Goal: Information Seeking & Learning: Find specific fact

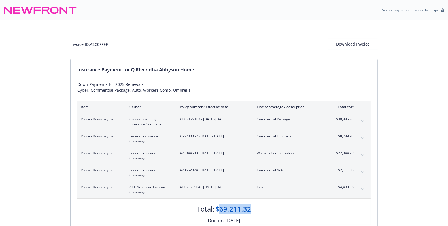
drag, startPoint x: 250, startPoint y: 207, endPoint x: 220, endPoint y: 209, distance: 29.8
click at [220, 209] on div "$69,211.32" at bounding box center [233, 209] width 36 height 10
copy div "69,211.32"
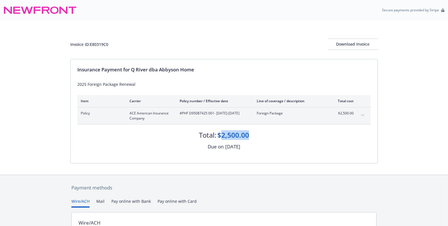
drag, startPoint x: 221, startPoint y: 135, endPoint x: 248, endPoint y: 138, distance: 26.8
click at [248, 138] on div "$2,500.00" at bounding box center [233, 135] width 32 height 10
copy div "2,500.00"
drag, startPoint x: 219, startPoint y: 135, endPoint x: 248, endPoint y: 134, distance: 29.5
click at [248, 134] on div "$2,500.00" at bounding box center [233, 135] width 32 height 10
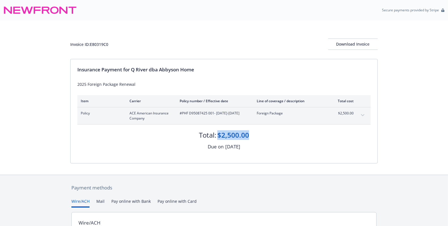
copy div "$2,500.00"
drag, startPoint x: 222, startPoint y: 135, endPoint x: 252, endPoint y: 135, distance: 30.6
click at [252, 135] on div "Total: $11,678.00" at bounding box center [223, 132] width 293 height 15
drag, startPoint x: 219, startPoint y: 135, endPoint x: 250, endPoint y: 136, distance: 31.2
click at [250, 136] on div "$11,678.00" at bounding box center [233, 135] width 36 height 10
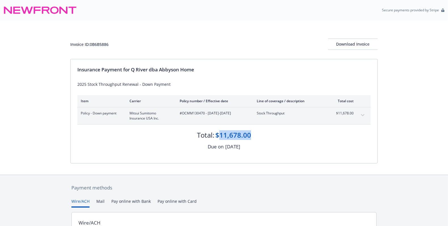
copy div "11,678.00"
click at [362, 115] on icon "expand content" at bounding box center [362, 115] width 3 height 2
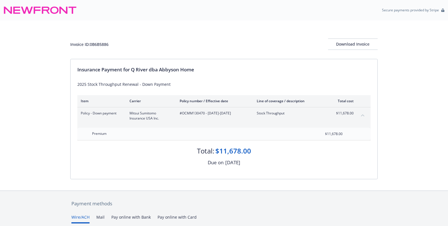
click at [362, 115] on icon "collapse content" at bounding box center [362, 115] width 3 height 2
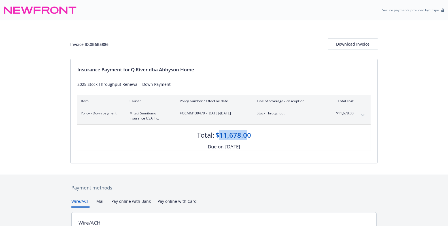
drag, startPoint x: 249, startPoint y: 135, endPoint x: 221, endPoint y: 133, distance: 28.1
click at [221, 133] on div "$11,678.00" at bounding box center [233, 135] width 36 height 10
drag, startPoint x: 218, startPoint y: 134, endPoint x: 255, endPoint y: 135, distance: 37.4
click at [255, 135] on div "Total: $11,678.00" at bounding box center [223, 132] width 293 height 15
copy div "$11,678.00"
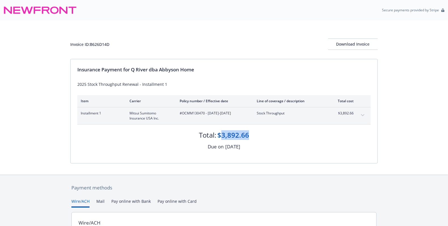
drag, startPoint x: 222, startPoint y: 135, endPoint x: 254, endPoint y: 137, distance: 32.9
click at [254, 137] on div "Total: $3,892.66" at bounding box center [223, 132] width 293 height 15
copy div "3,892.66"
drag, startPoint x: 219, startPoint y: 135, endPoint x: 253, endPoint y: 133, distance: 33.5
click at [253, 133] on div "Total: $3,892.66" at bounding box center [223, 132] width 293 height 15
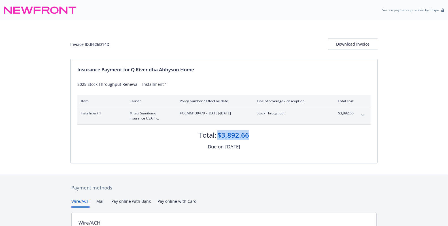
copy div "$3,892.66"
